Goal: Obtain resource: Obtain resource

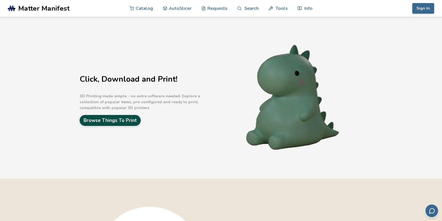
click at [128, 119] on link "Browse Things To Print" at bounding box center [110, 120] width 61 height 11
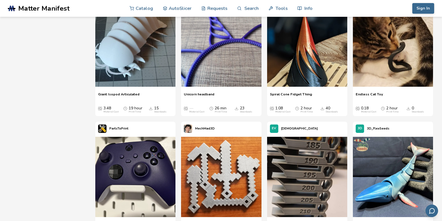
scroll to position [1802, 0]
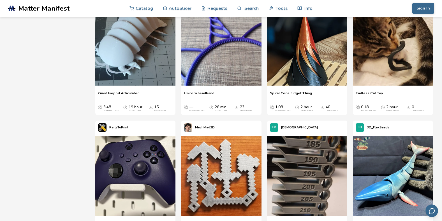
click at [208, 93] on span "Unicorn headband" at bounding box center [199, 95] width 31 height 8
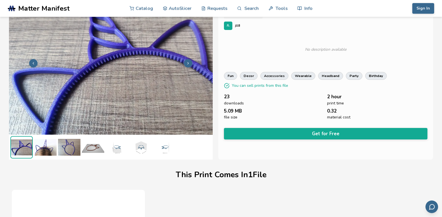
scroll to position [29, 0]
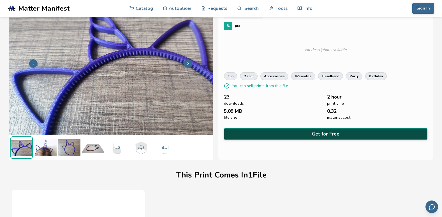
click at [322, 132] on button "Get for Free" at bounding box center [326, 133] width 204 height 11
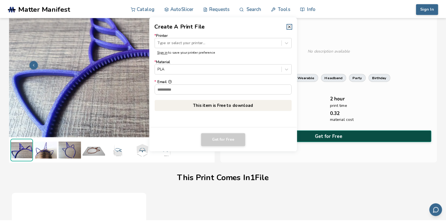
scroll to position [28, 0]
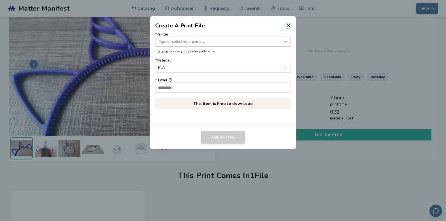
click at [285, 40] on icon at bounding box center [285, 41] width 5 height 5
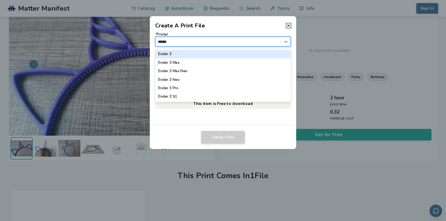
type input "*******"
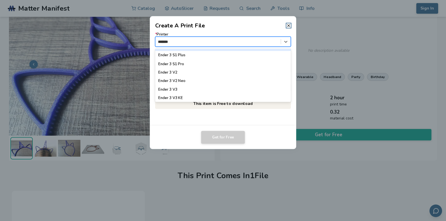
scroll to position [56, 0]
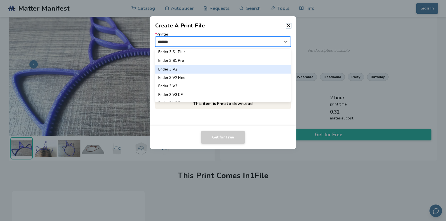
click at [174, 68] on div "Ender 3 V2" at bounding box center [223, 69] width 136 height 8
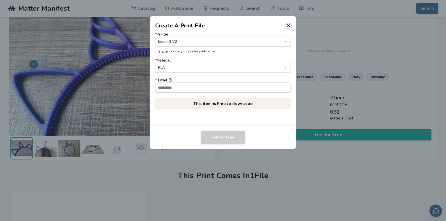
click at [171, 87] on input "* Email" at bounding box center [223, 88] width 135 height 10
type input "**********"
click at [168, 78] on button "**********" at bounding box center [170, 80] width 4 height 4
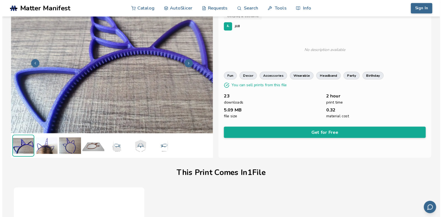
scroll to position [29, 0]
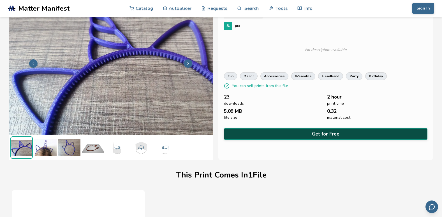
click at [309, 134] on button "Get for Free" at bounding box center [326, 133] width 204 height 11
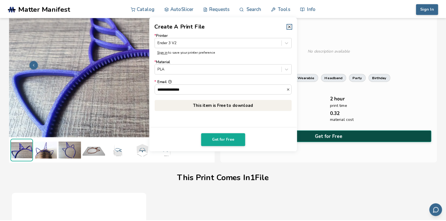
scroll to position [28, 0]
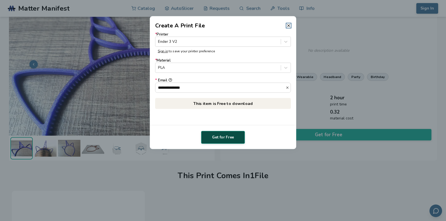
click at [230, 136] on button "Get for Free" at bounding box center [223, 137] width 44 height 13
click at [233, 103] on p "This item is Free to download" at bounding box center [223, 103] width 136 height 11
click at [287, 24] on icon at bounding box center [289, 25] width 4 height 4
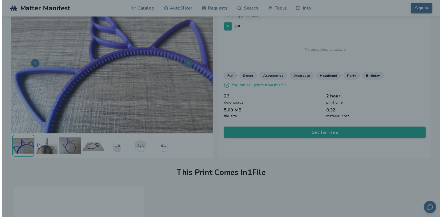
scroll to position [29, 0]
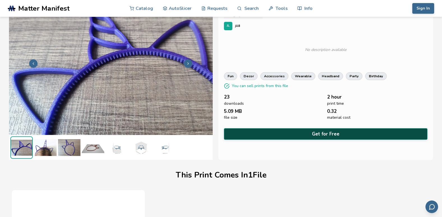
click at [301, 131] on button "Get for Free" at bounding box center [326, 133] width 204 height 11
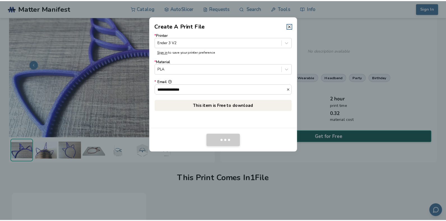
scroll to position [28, 0]
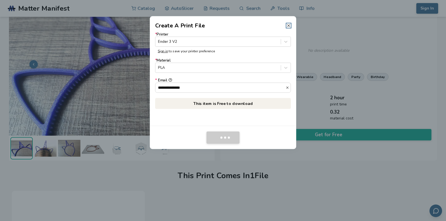
click at [289, 25] on icon at bounding box center [289, 25] width 4 height 4
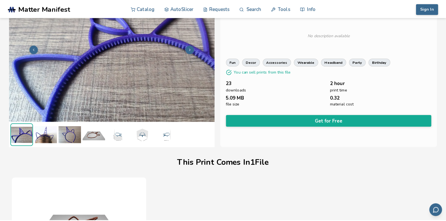
scroll to position [0, 0]
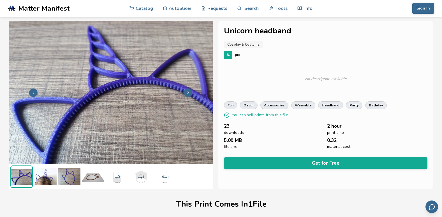
click at [89, 181] on img at bounding box center [93, 177] width 22 height 22
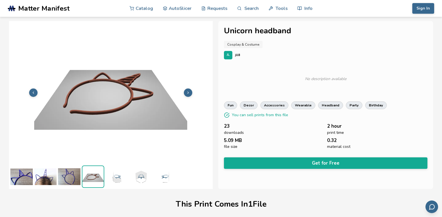
click at [117, 175] on img at bounding box center [117, 177] width 22 height 22
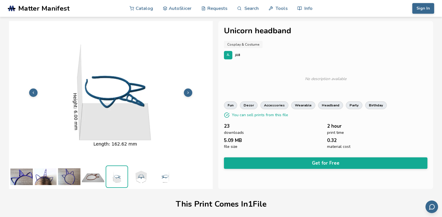
click at [43, 177] on img at bounding box center [45, 177] width 22 height 22
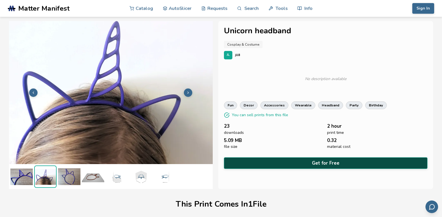
click at [324, 161] on button "Get for Free" at bounding box center [326, 163] width 204 height 11
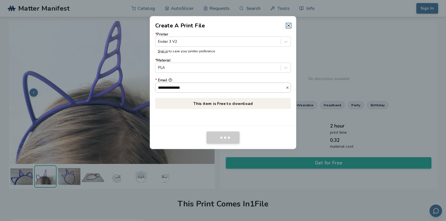
click at [287, 88] on icon "button" at bounding box center [288, 88] width 4 height 4
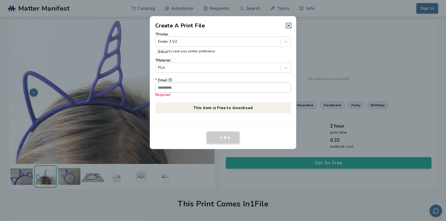
click at [225, 91] on input "* Email Required" at bounding box center [223, 88] width 135 height 10
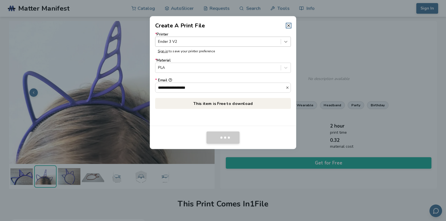
type input "**********"
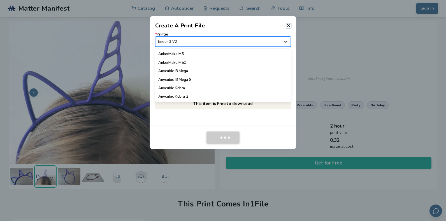
click at [285, 42] on icon at bounding box center [286, 42] width 3 height 2
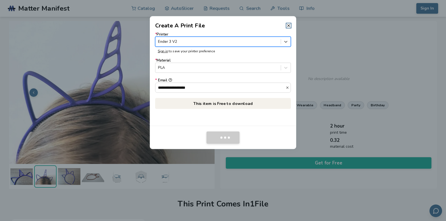
click at [249, 41] on div at bounding box center [218, 41] width 120 height 5
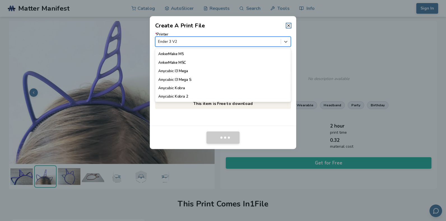
scroll to position [344, 0]
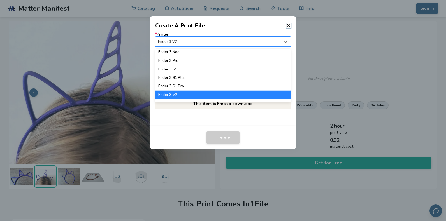
click at [230, 41] on div at bounding box center [218, 41] width 120 height 5
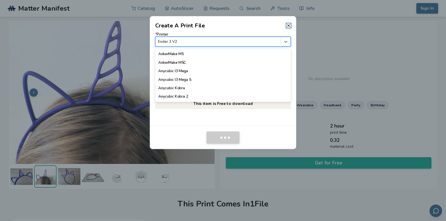
click at [192, 42] on div at bounding box center [218, 41] width 120 height 5
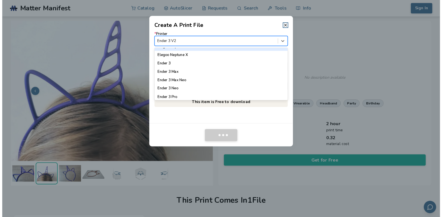
scroll to position [295, 0]
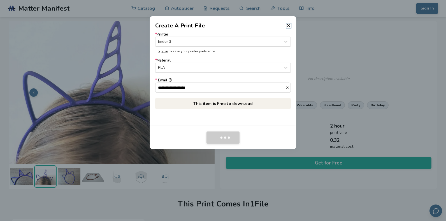
drag, startPoint x: 230, startPoint y: 137, endPoint x: 188, endPoint y: 132, distance: 42.4
click at [188, 132] on div at bounding box center [223, 138] width 136 height 12
click at [234, 130] on footer at bounding box center [223, 137] width 147 height 23
click at [289, 25] on icon at bounding box center [289, 25] width 4 height 4
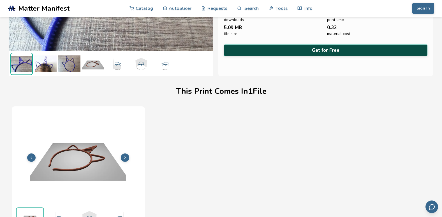
click at [317, 47] on button "Get for Free" at bounding box center [326, 50] width 204 height 11
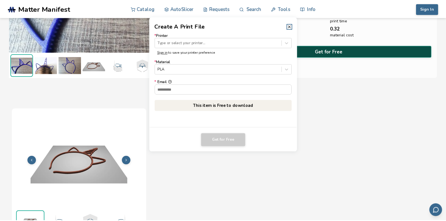
scroll to position [112, 0]
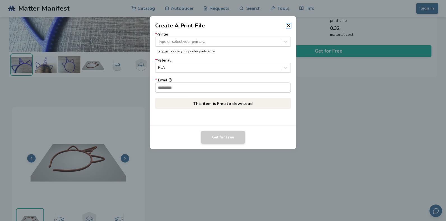
click at [192, 88] on input "* Email" at bounding box center [223, 88] width 135 height 10
type input "**********"
click at [289, 25] on line at bounding box center [289, 25] width 2 height 2
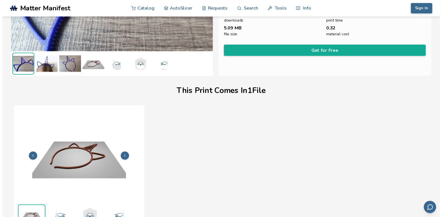
scroll to position [113, 0]
